Goal: Use online tool/utility: Utilize a website feature to perform a specific function

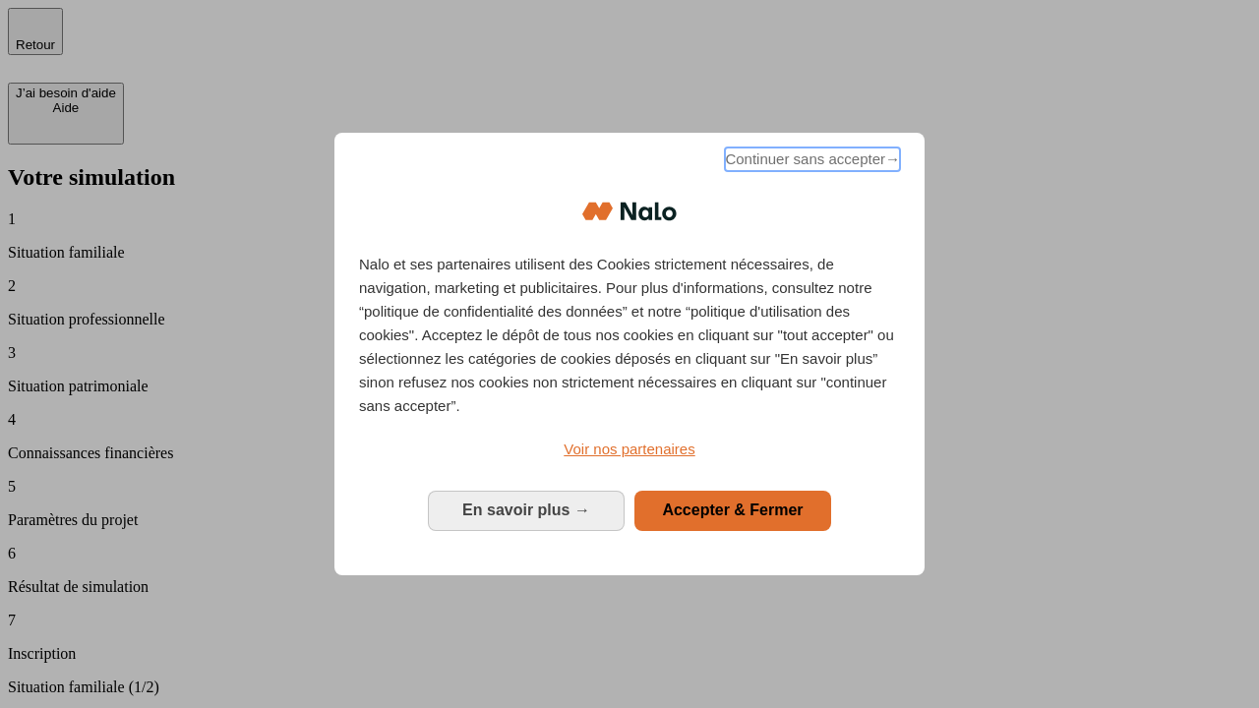
click at [810, 162] on span "Continuer sans accepter →" at bounding box center [812, 160] width 175 height 24
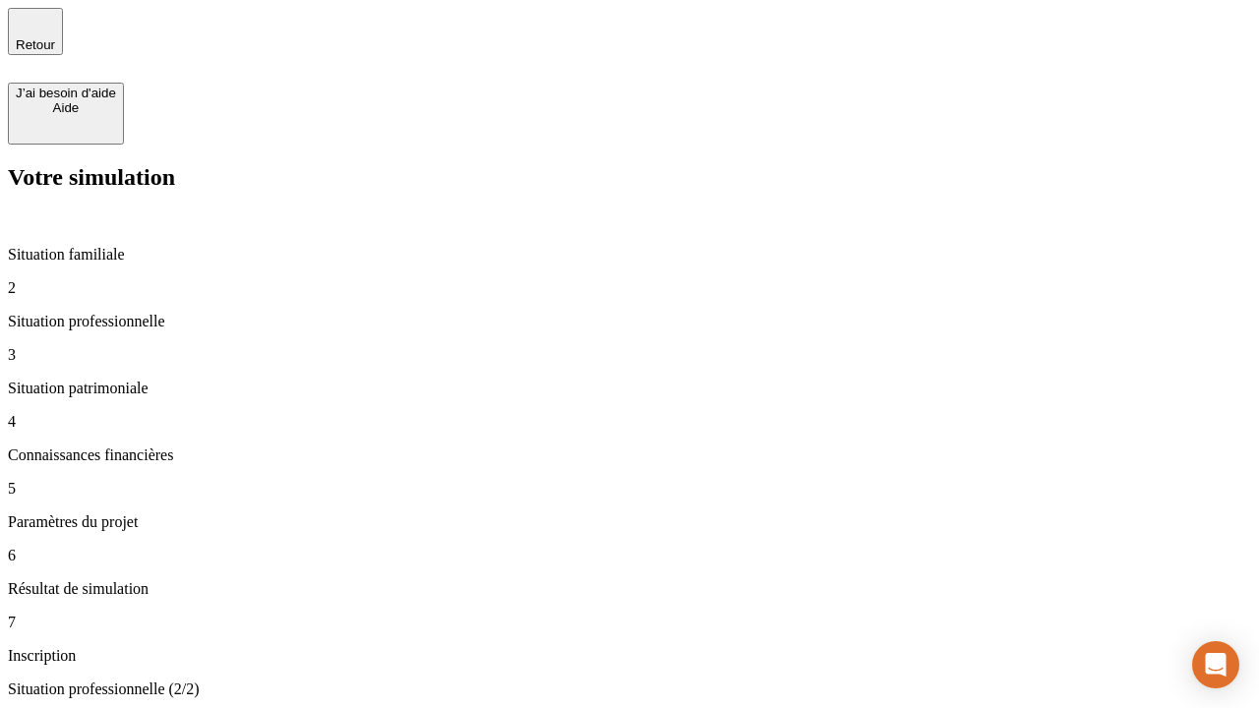
type input "30 000"
type input "40 000"
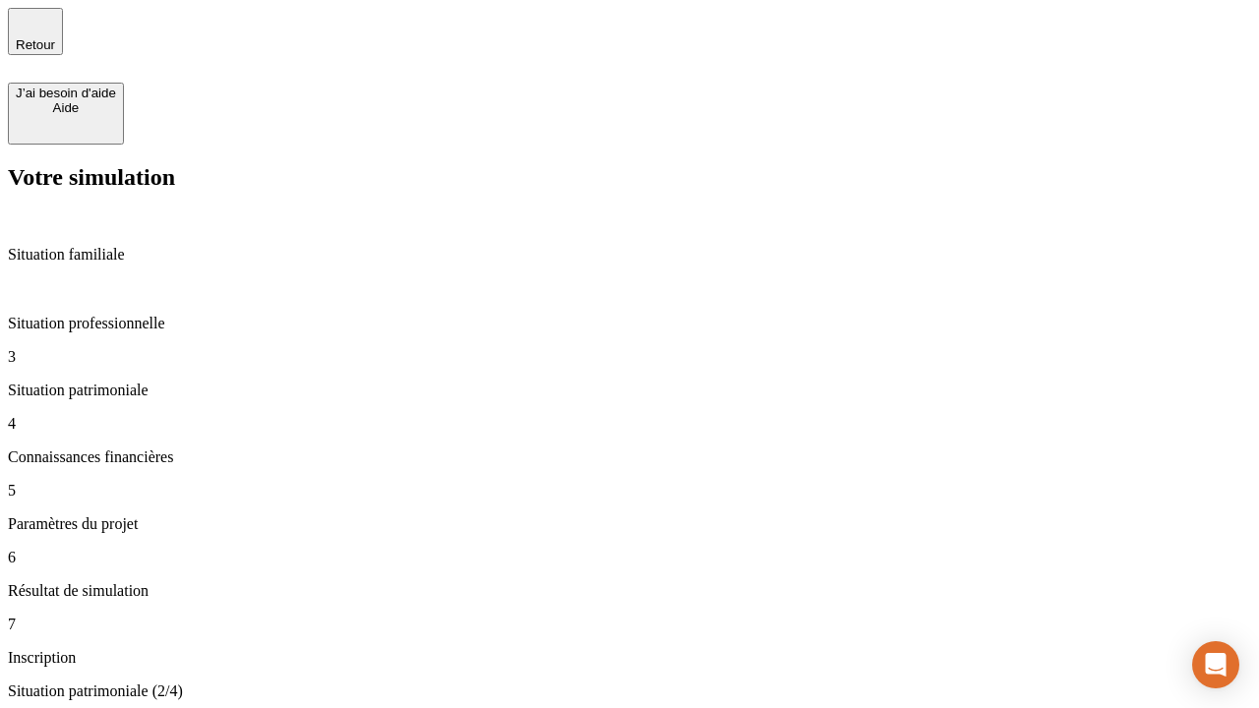
type input "1 100"
type input "20"
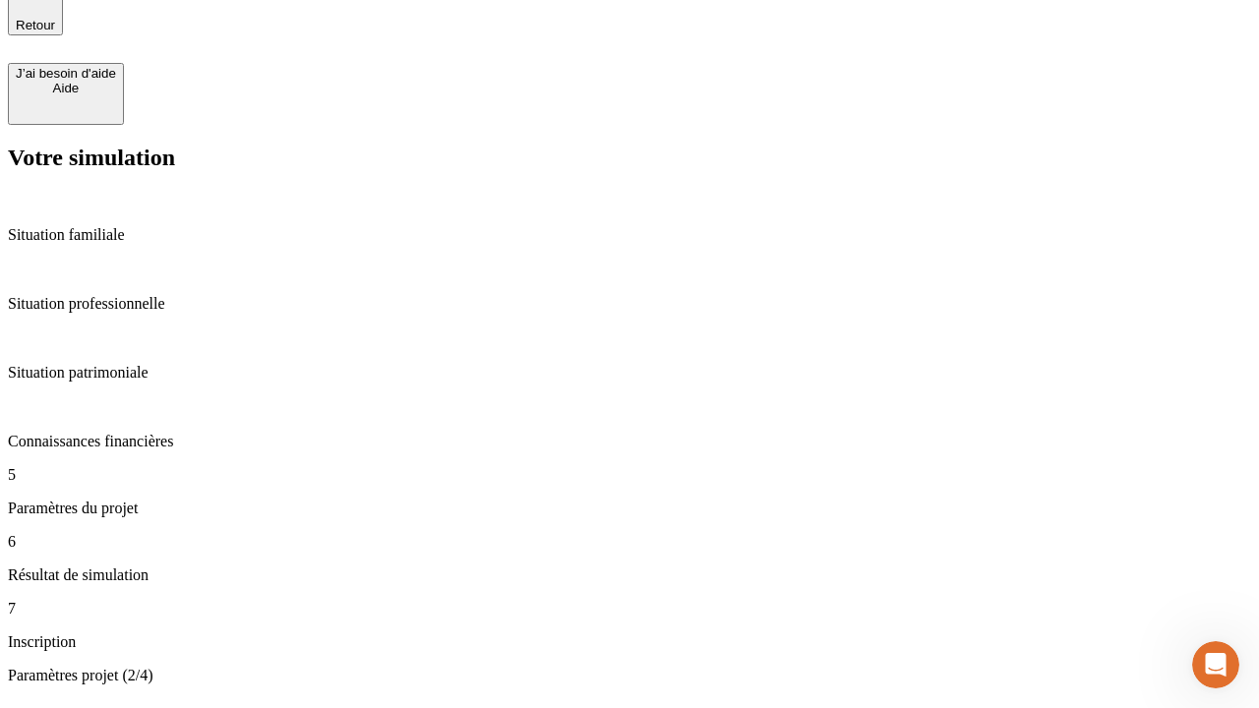
type input "40"
type input "50 000"
type input "640"
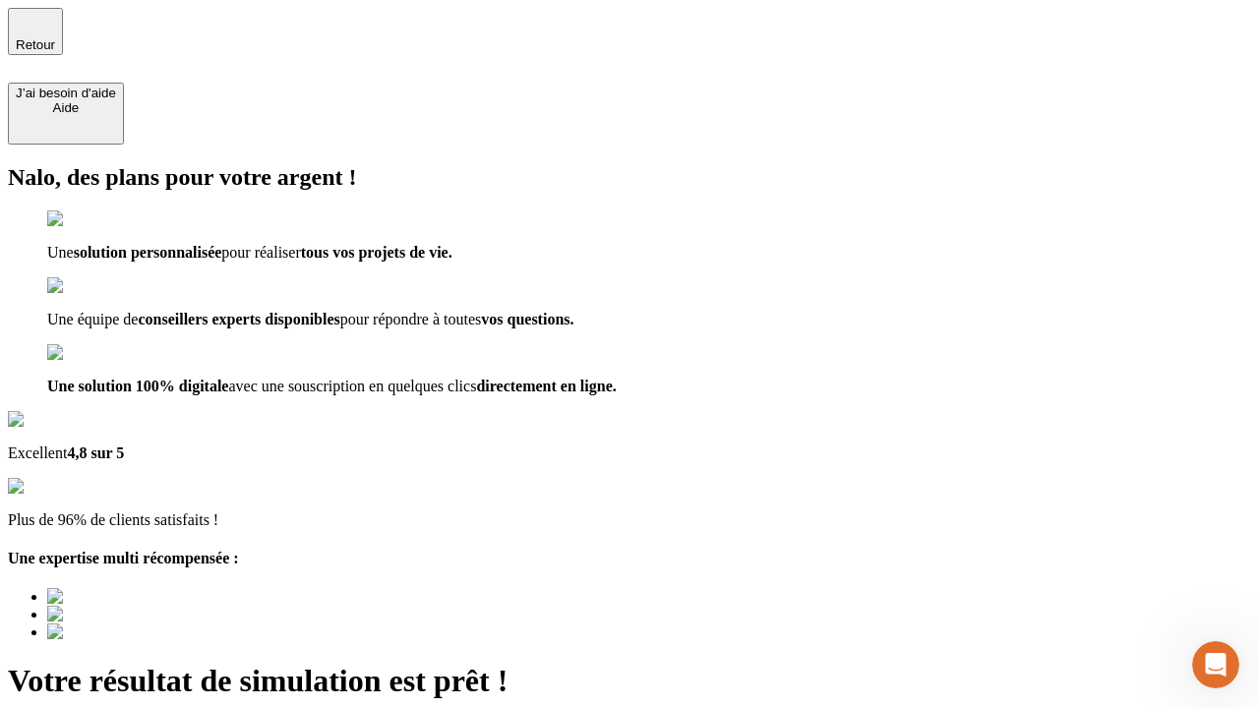
type input "[EMAIL_ADDRESS][DOMAIN_NAME]"
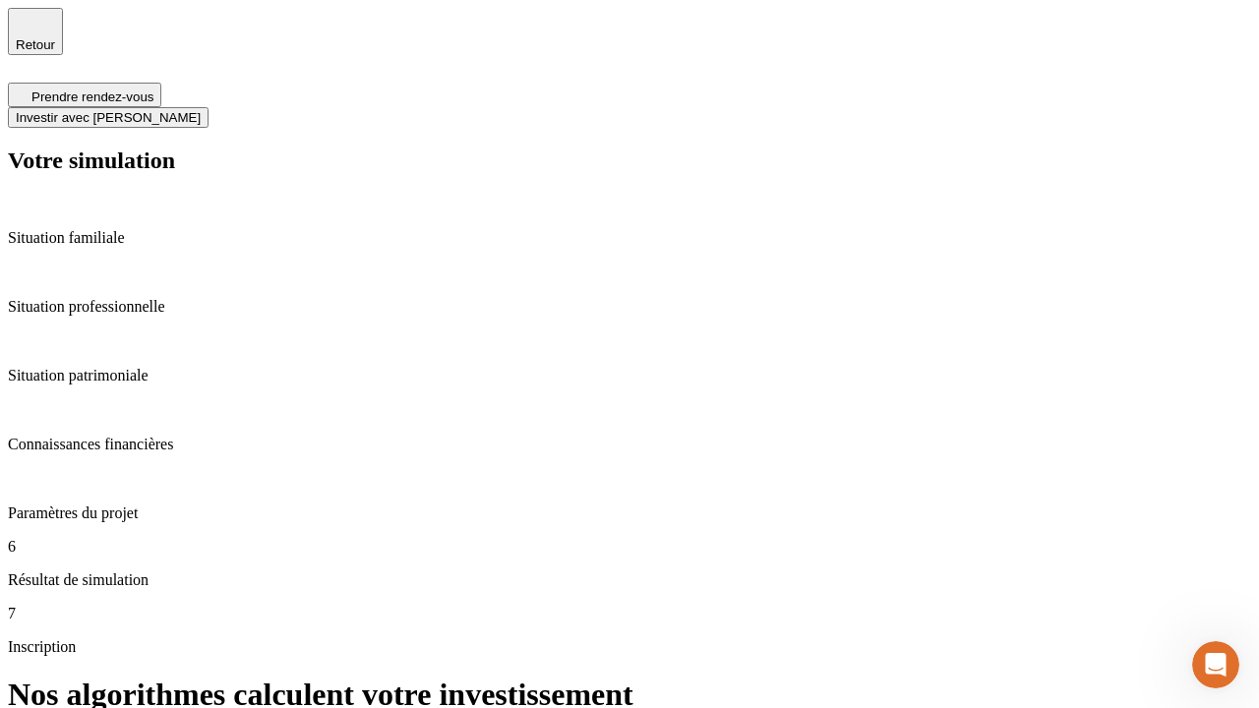
scroll to position [8, 0]
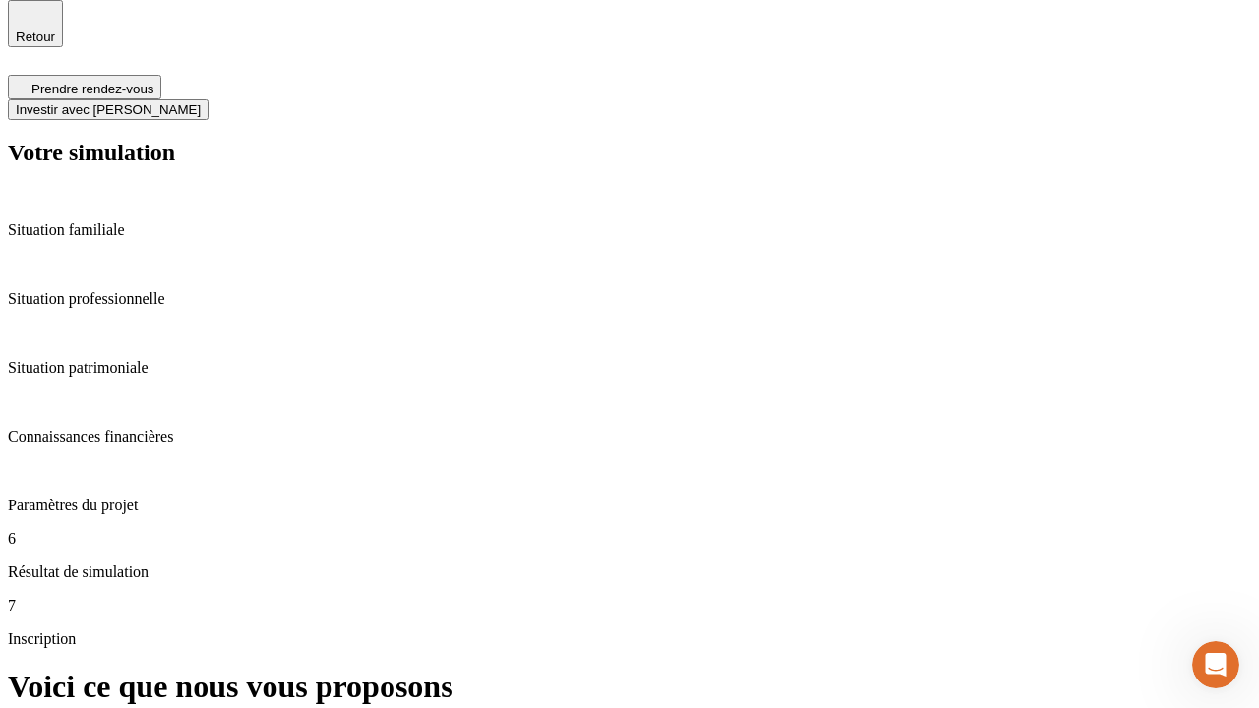
click at [201, 102] on span "Investir avec [PERSON_NAME]" at bounding box center [108, 109] width 185 height 15
